Goal: Obtain resource: Obtain resource

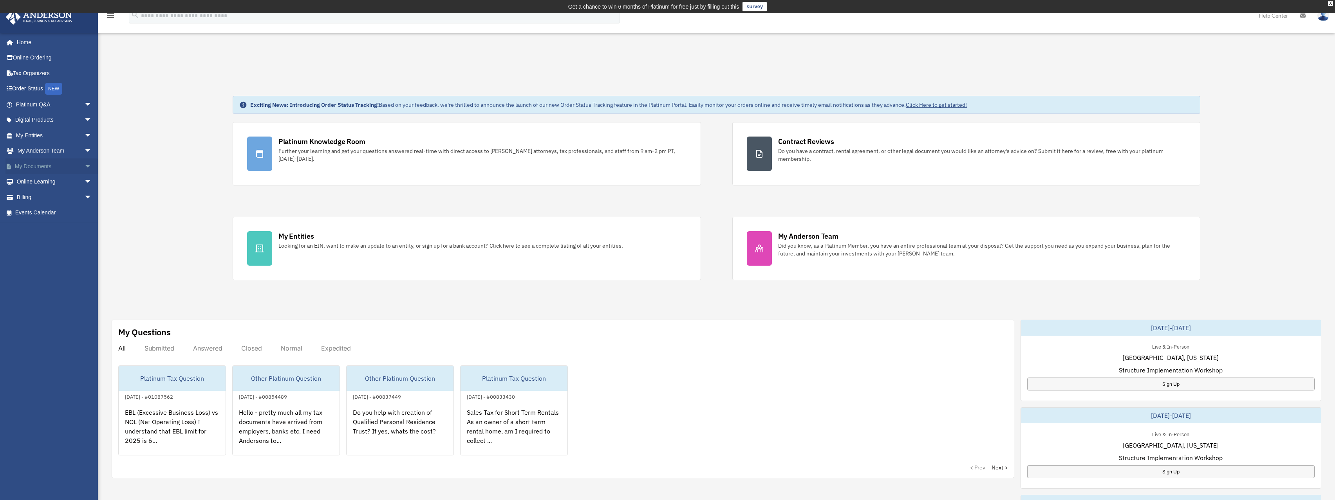
click at [84, 163] on span "arrow_drop_down" at bounding box center [92, 167] width 16 height 16
click at [36, 182] on link "Box" at bounding box center [57, 182] width 93 height 16
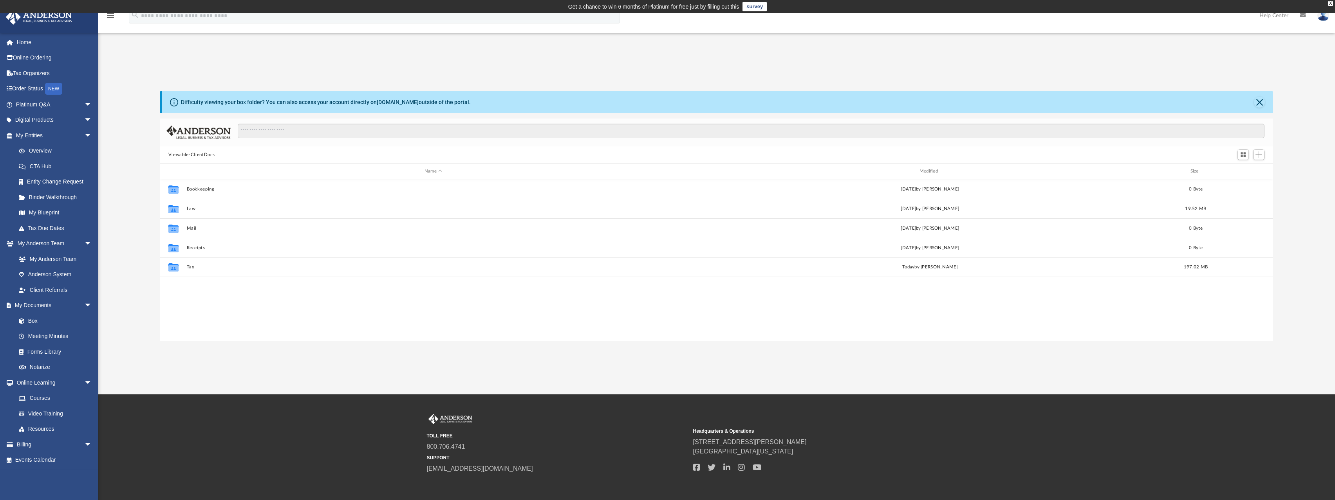
scroll to position [172, 1107]
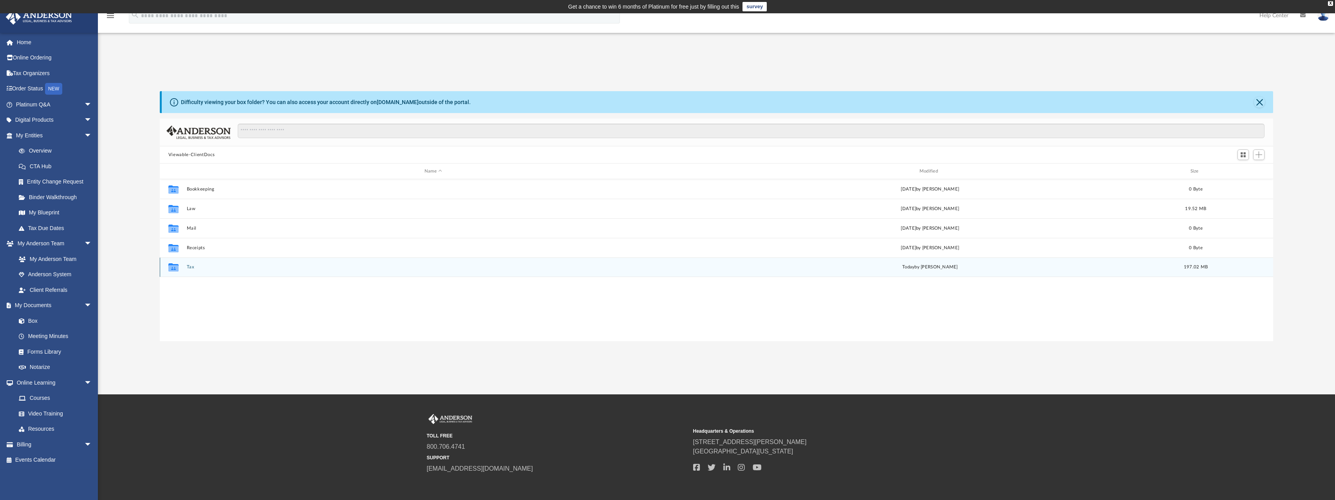
click at [191, 270] on button "Tax" at bounding box center [432, 267] width 493 height 5
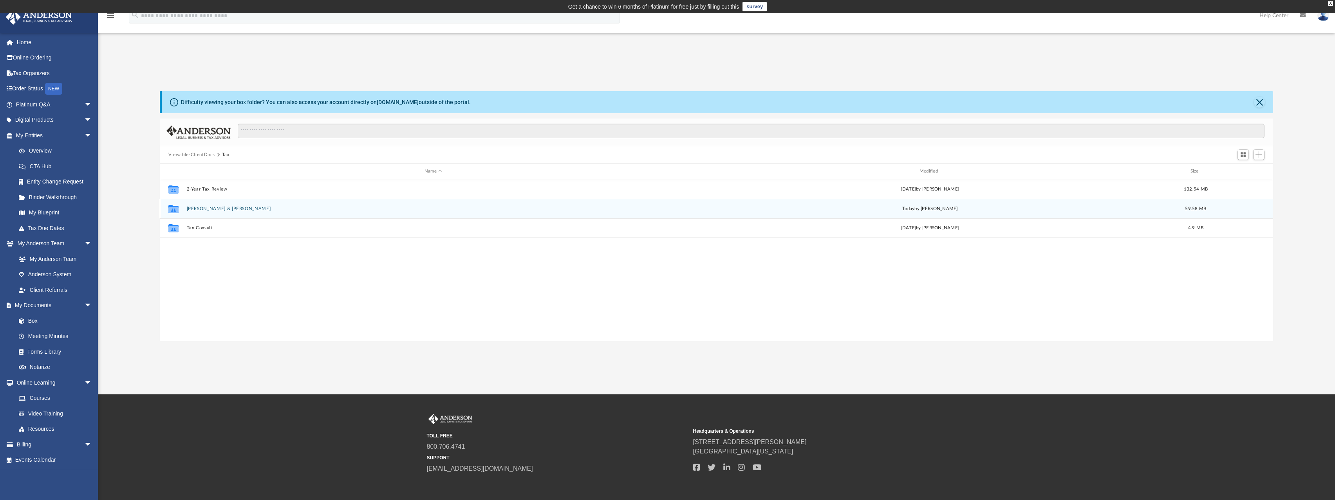
click at [198, 207] on button "Agarwal, Amit & Vandana" at bounding box center [432, 208] width 493 height 5
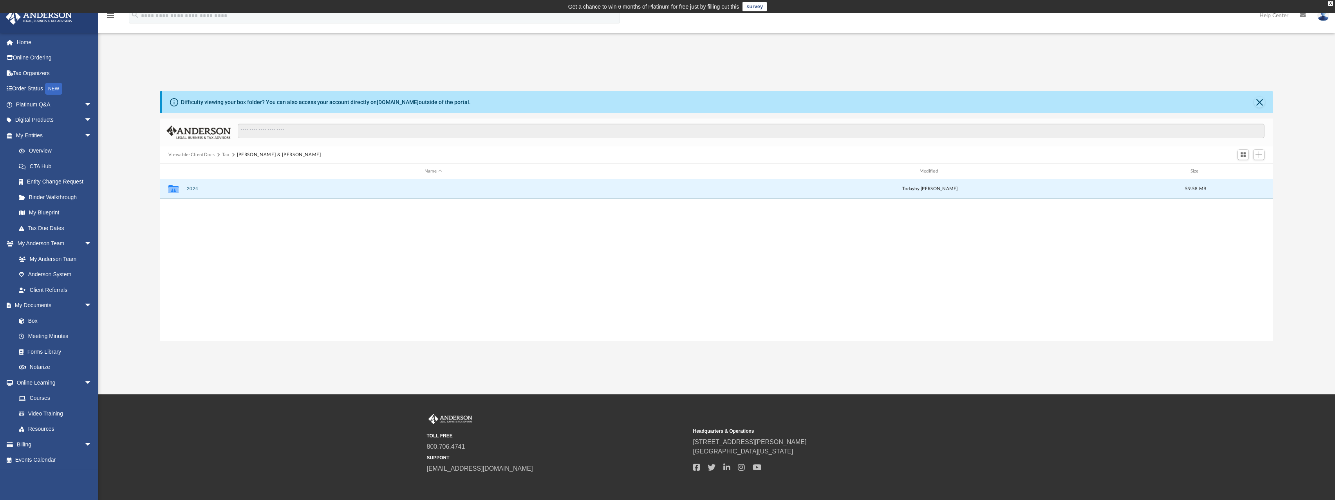
click at [190, 190] on button "2024" at bounding box center [432, 188] width 493 height 5
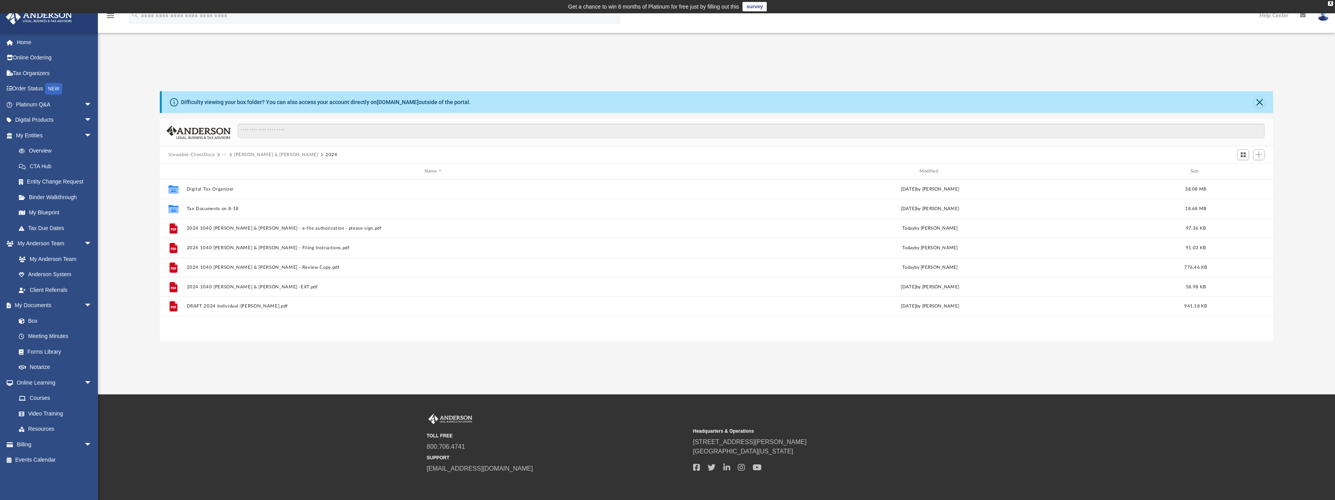
click at [352, 362] on div "App lifeamit@gmail.com Sign Out lifeamit@gmail.com Home Online Ordering Tax Org…" at bounding box center [667, 203] width 1335 height 381
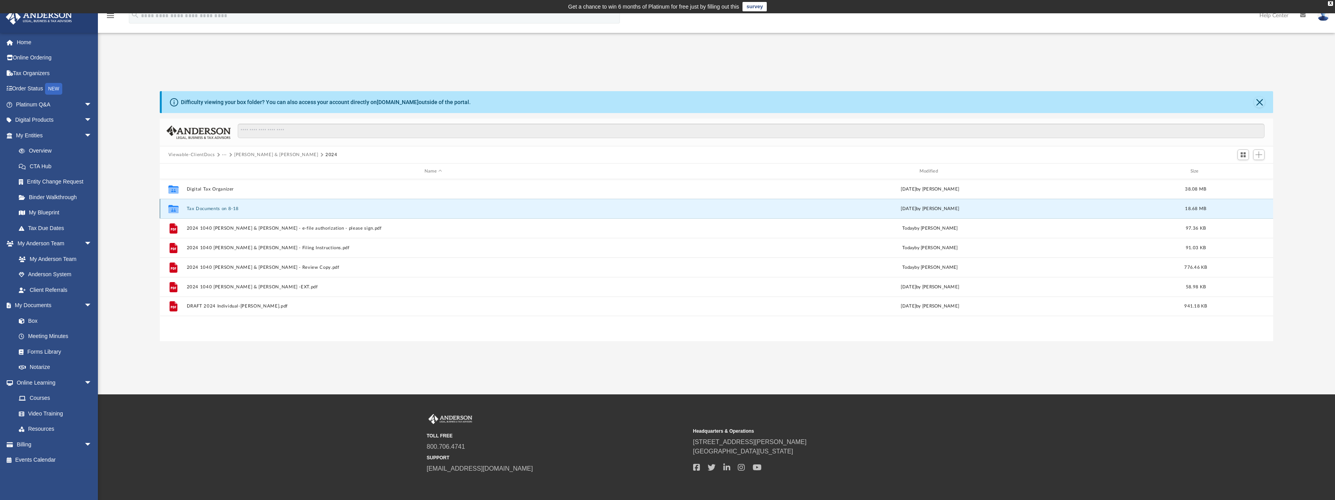
click at [209, 209] on button "Tax Documents on 8-18" at bounding box center [432, 208] width 493 height 5
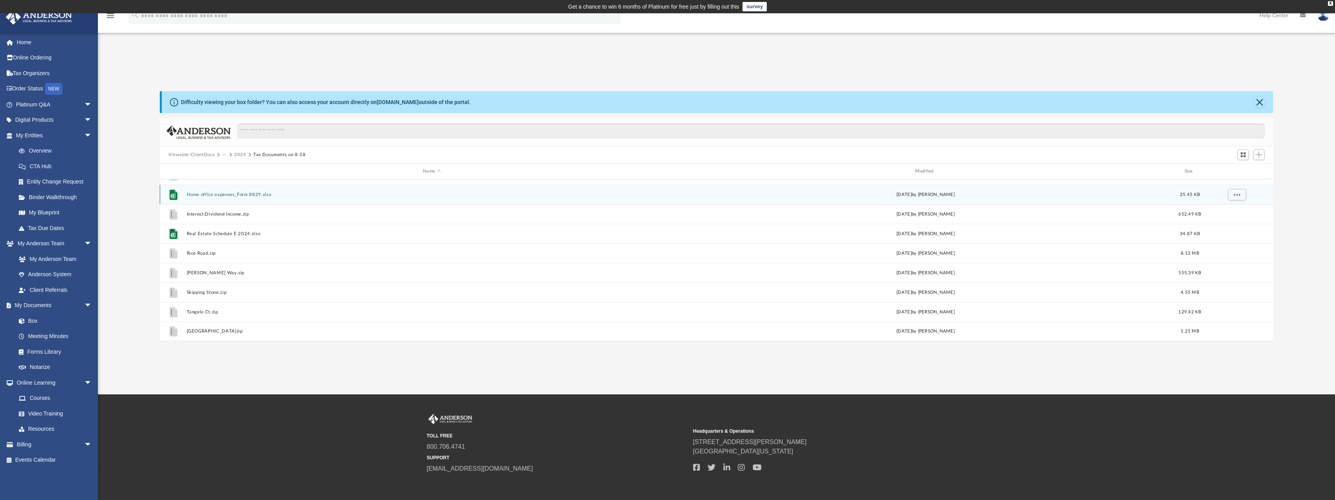
scroll to position [0, 0]
